Goal: Navigation & Orientation: Understand site structure

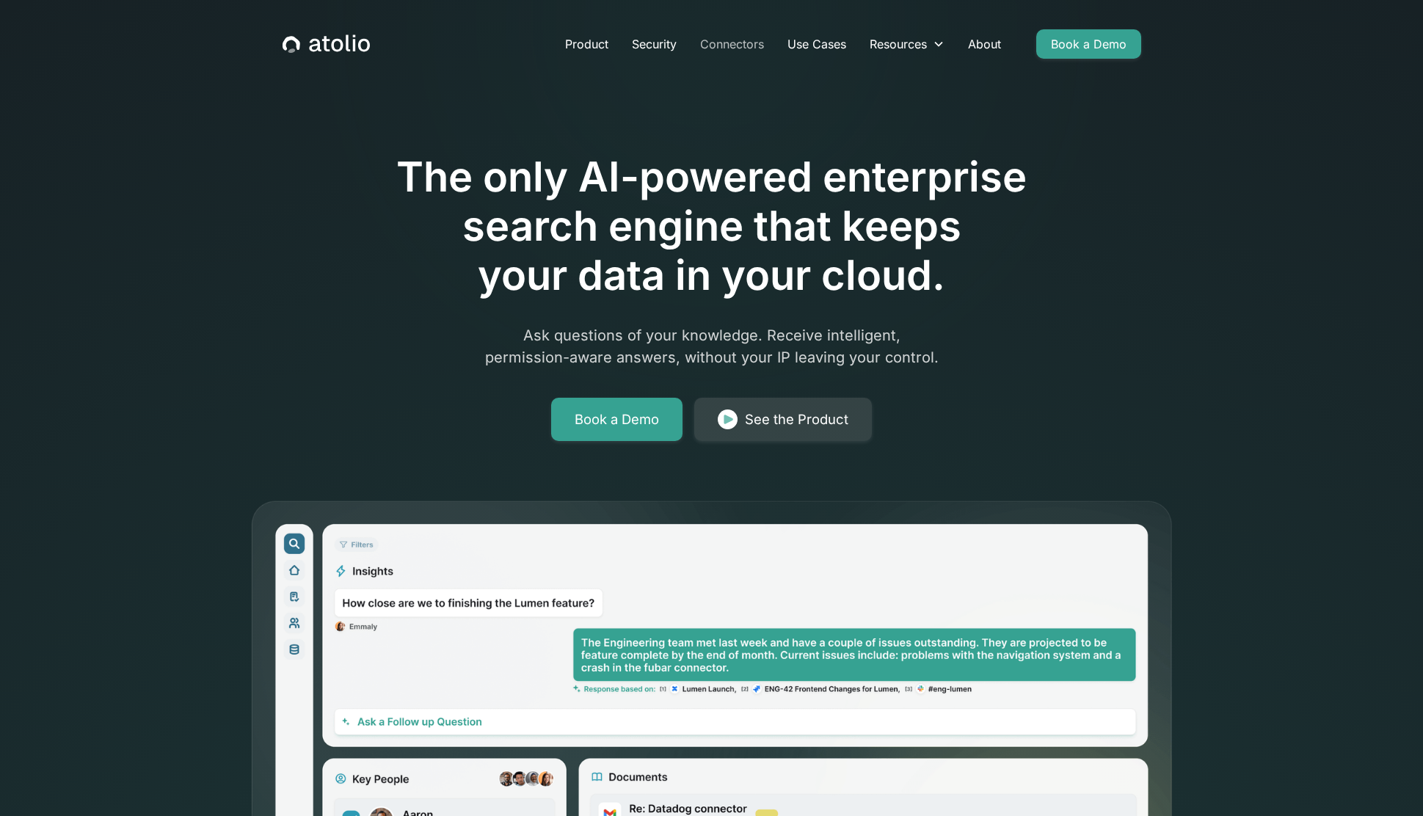
click at [739, 47] on link "Connectors" at bounding box center [731, 43] width 87 height 29
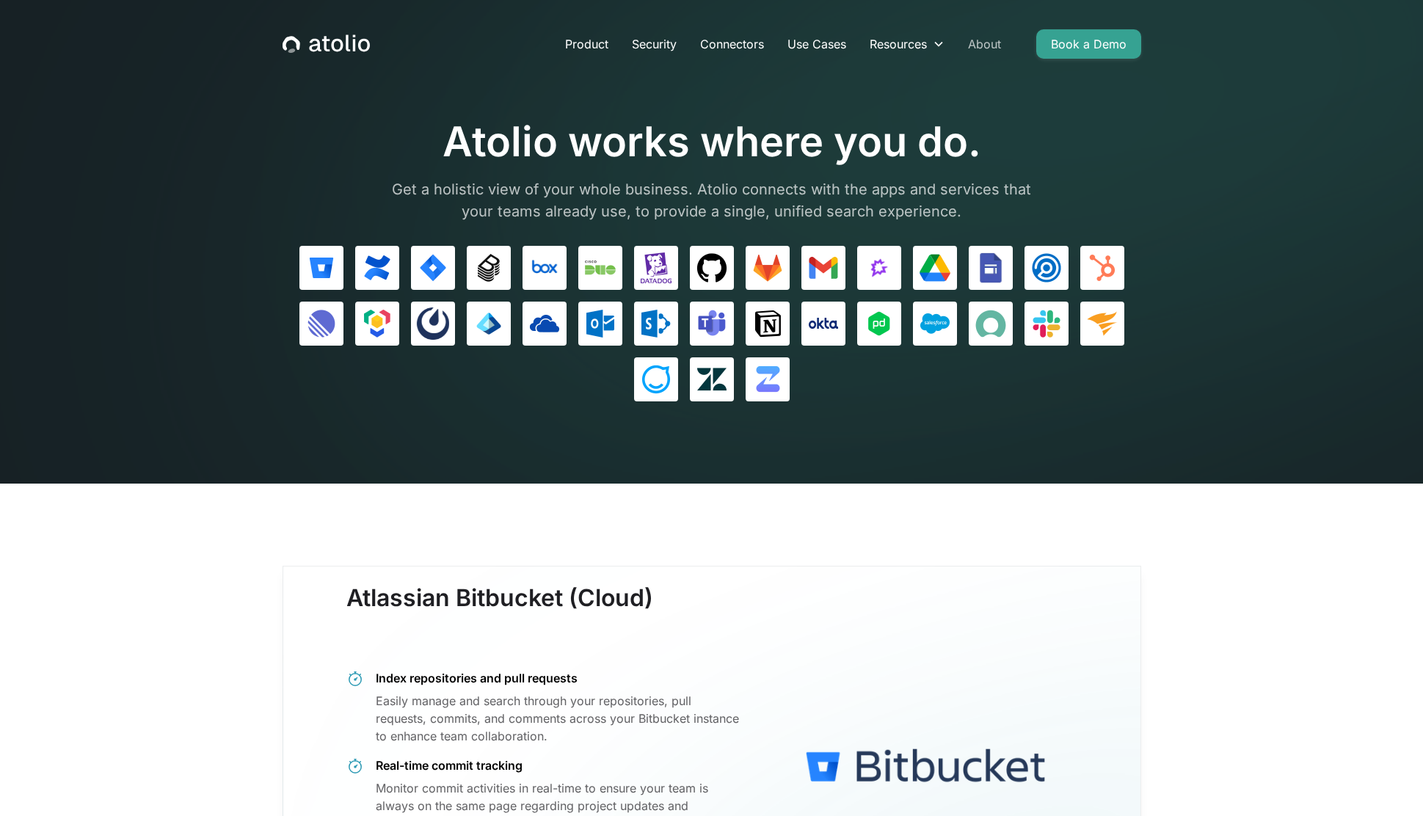
click at [991, 48] on link "About" at bounding box center [984, 43] width 56 height 29
